Goal: Navigation & Orientation: Locate item on page

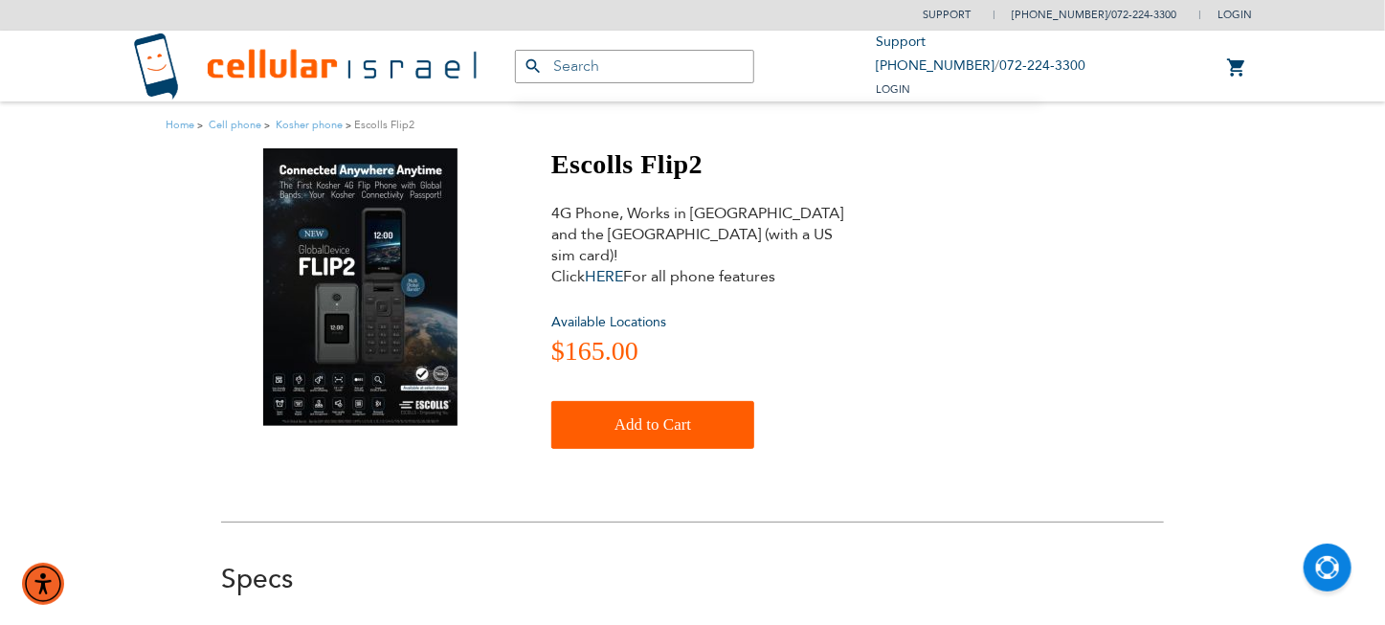
click at [340, 314] on img at bounding box center [360, 287] width 194 height 278
click at [338, 299] on img at bounding box center [360, 287] width 194 height 278
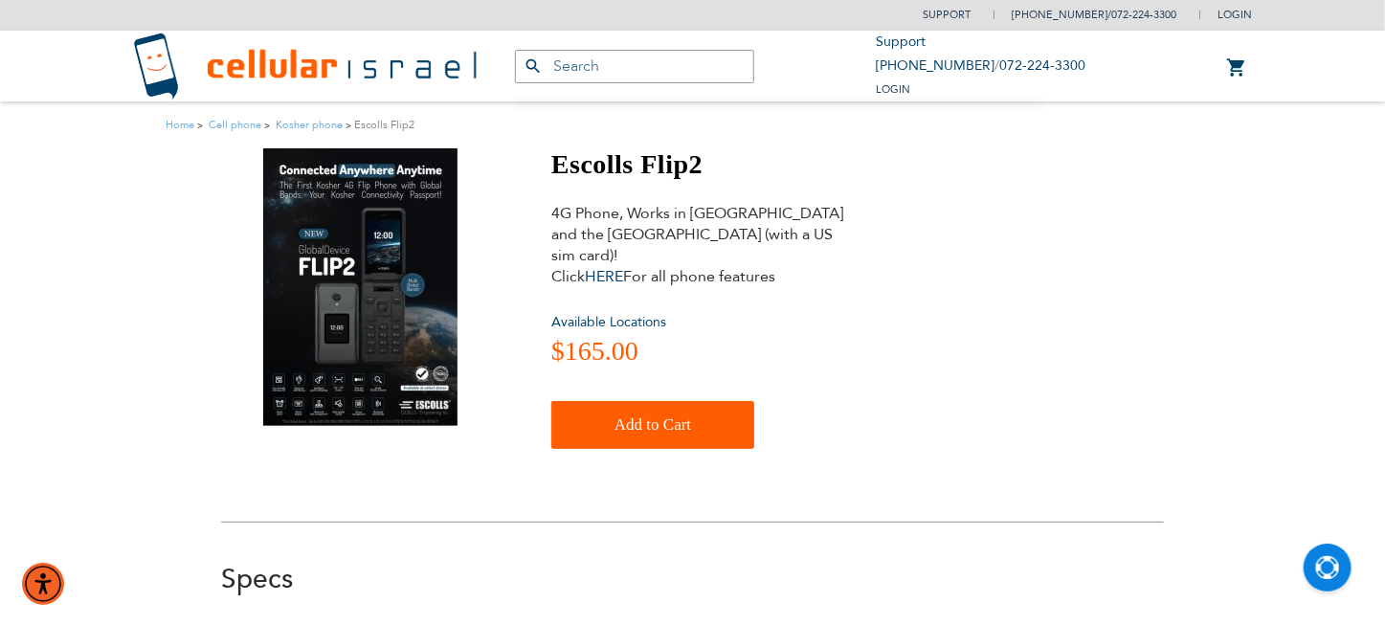
click at [338, 299] on img at bounding box center [360, 287] width 194 height 278
